Goal: Information Seeking & Learning: Learn about a topic

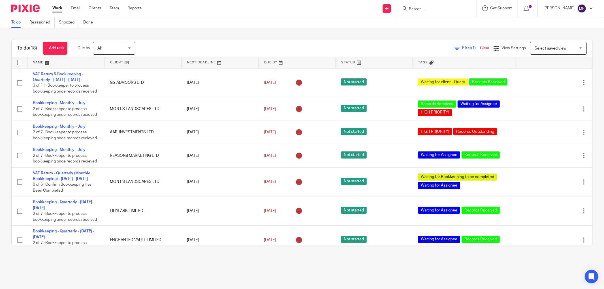
drag, startPoint x: 9, startPoint y: 47, endPoint x: 72, endPoint y: 37, distance: 63.7
click at [72, 37] on div "To do (18) + Add task Due by All All Today Tomorrow This week Next week This mo…" at bounding box center [302, 142] width 604 height 228
drag, startPoint x: 75, startPoint y: 0, endPoint x: 210, endPoint y: 8, distance: 135.5
click at [210, 8] on div "Send new email Create task Add client Request signature Get Support Contact via…" at bounding box center [377, 8] width 454 height 17
drag, startPoint x: 169, startPoint y: 107, endPoint x: 229, endPoint y: 30, distance: 97.3
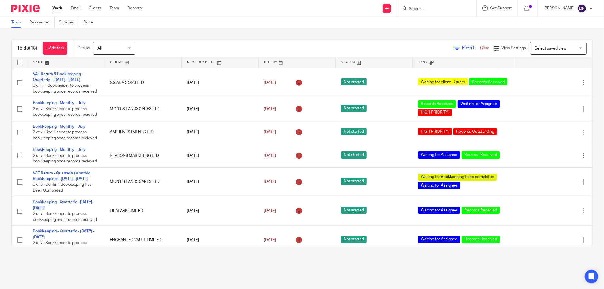
click at [229, 30] on div "To do (18) + Add task Due by All All Today Tomorrow This week Next week This mo…" at bounding box center [302, 142] width 604 height 228
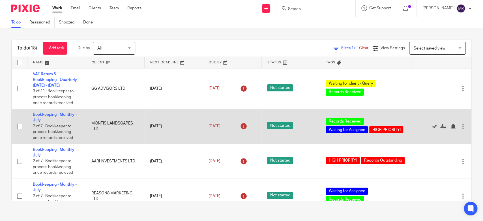
scroll to position [157, 0]
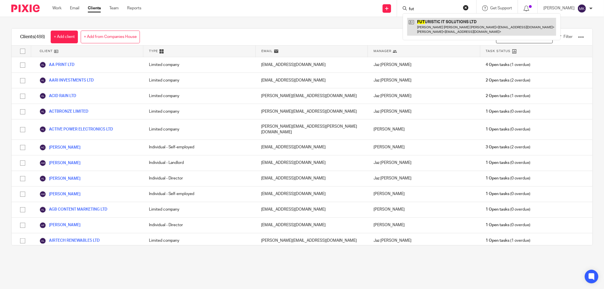
type input "fut"
click at [439, 35] on link at bounding box center [481, 27] width 149 height 18
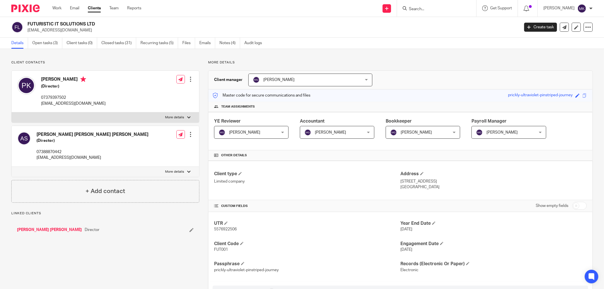
click at [199, 41] on ul "Details Open tasks (3) Client tasks (0) Closed tasks (31) Recurring tasks (5) F…" at bounding box center [140, 43] width 259 height 11
click at [204, 44] on link "Emails" at bounding box center [207, 43] width 16 height 11
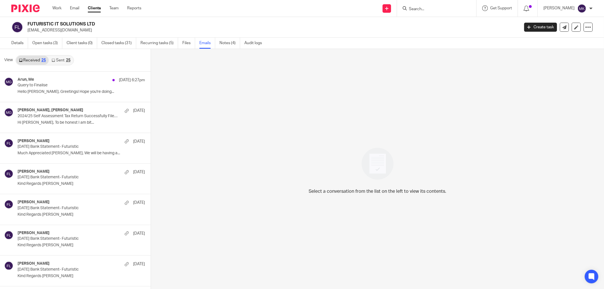
click at [66, 63] on link "Sent 25" at bounding box center [61, 60] width 24 height 9
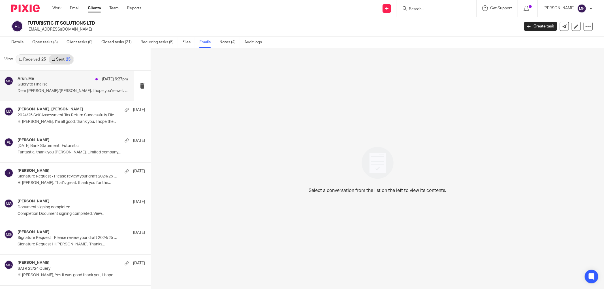
click at [72, 91] on p "Dear [PERSON_NAME]/[PERSON_NAME], I hope you’re well. ..." at bounding box center [73, 91] width 110 height 5
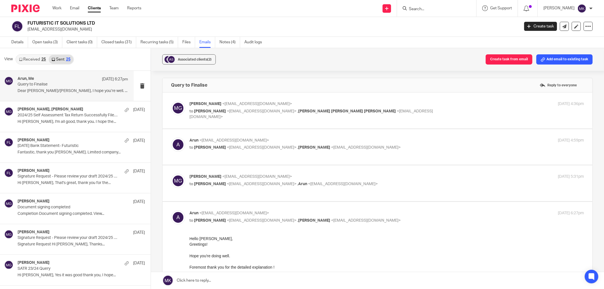
scroll to position [31, 0]
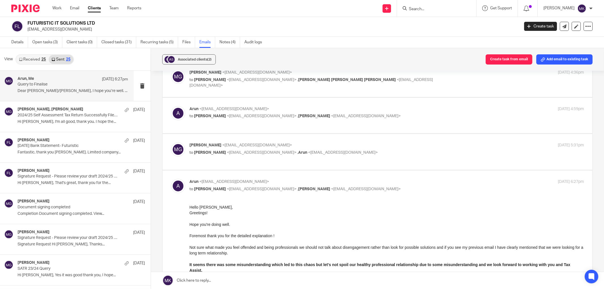
click at [375, 151] on p "to [PERSON_NAME] <[EMAIL_ADDRESS][DOMAIN_NAME]> , Arun <[EMAIL_ADDRESS][DOMAIN_…" at bounding box center [320, 153] width 263 height 6
checkbox input "true"
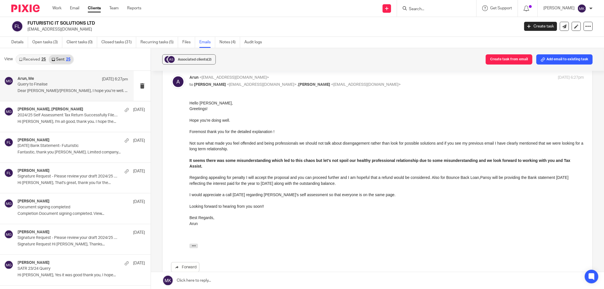
scroll to position [346, 0]
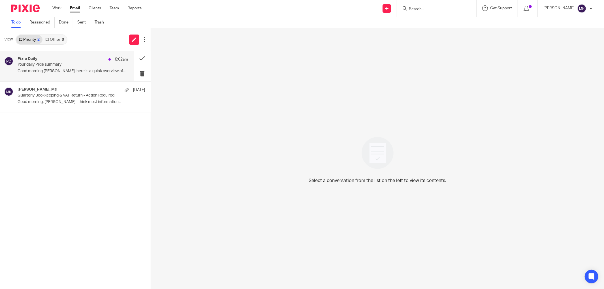
click at [95, 70] on p "Good morning [PERSON_NAME], here is a quick overview of..." at bounding box center [73, 71] width 110 height 5
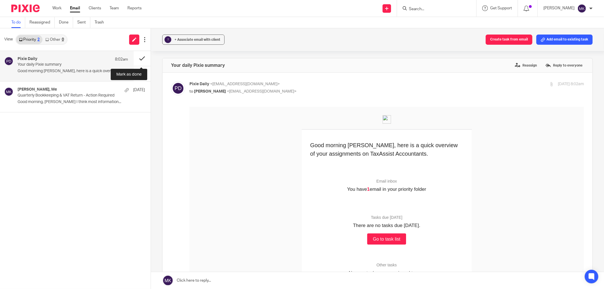
click at [140, 54] on button at bounding box center [142, 58] width 17 height 15
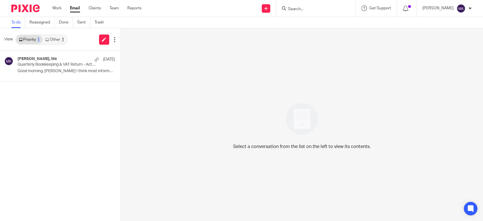
click at [59, 34] on div "View Priority 1 Other 1" at bounding box center [60, 39] width 121 height 23
click at [56, 42] on link "Other 1" at bounding box center [54, 39] width 24 height 9
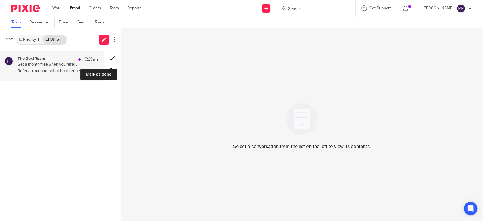
click at [110, 61] on button at bounding box center [112, 58] width 17 height 15
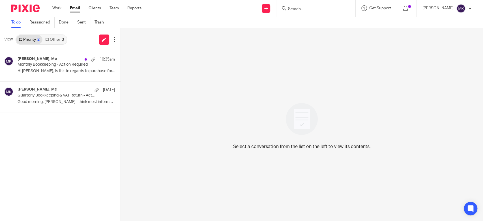
click at [59, 42] on link "Other 3" at bounding box center [54, 39] width 24 height 9
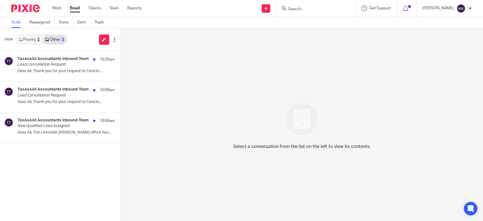
click at [29, 36] on link "Priority 2" at bounding box center [29, 39] width 26 height 9
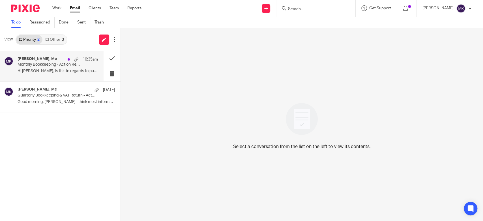
click at [50, 73] on p "Hi Moiz, Is this in regards to purchase for..." at bounding box center [58, 71] width 80 height 5
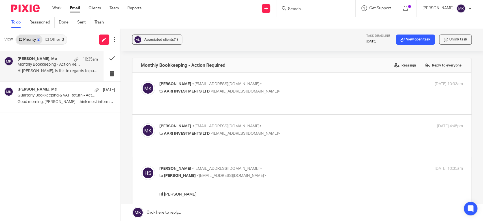
click at [291, 124] on div "Moiz Khatri <moizkhatri@taxassist.co.uk> to AARI INVESTMENTS LTD <hurritdeep@ms…" at bounding box center [260, 129] width 203 height 13
checkbox input "true"
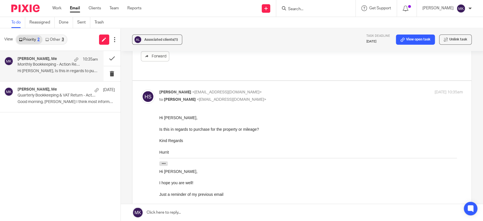
scroll to position [157, 0]
